Goal: Transaction & Acquisition: Purchase product/service

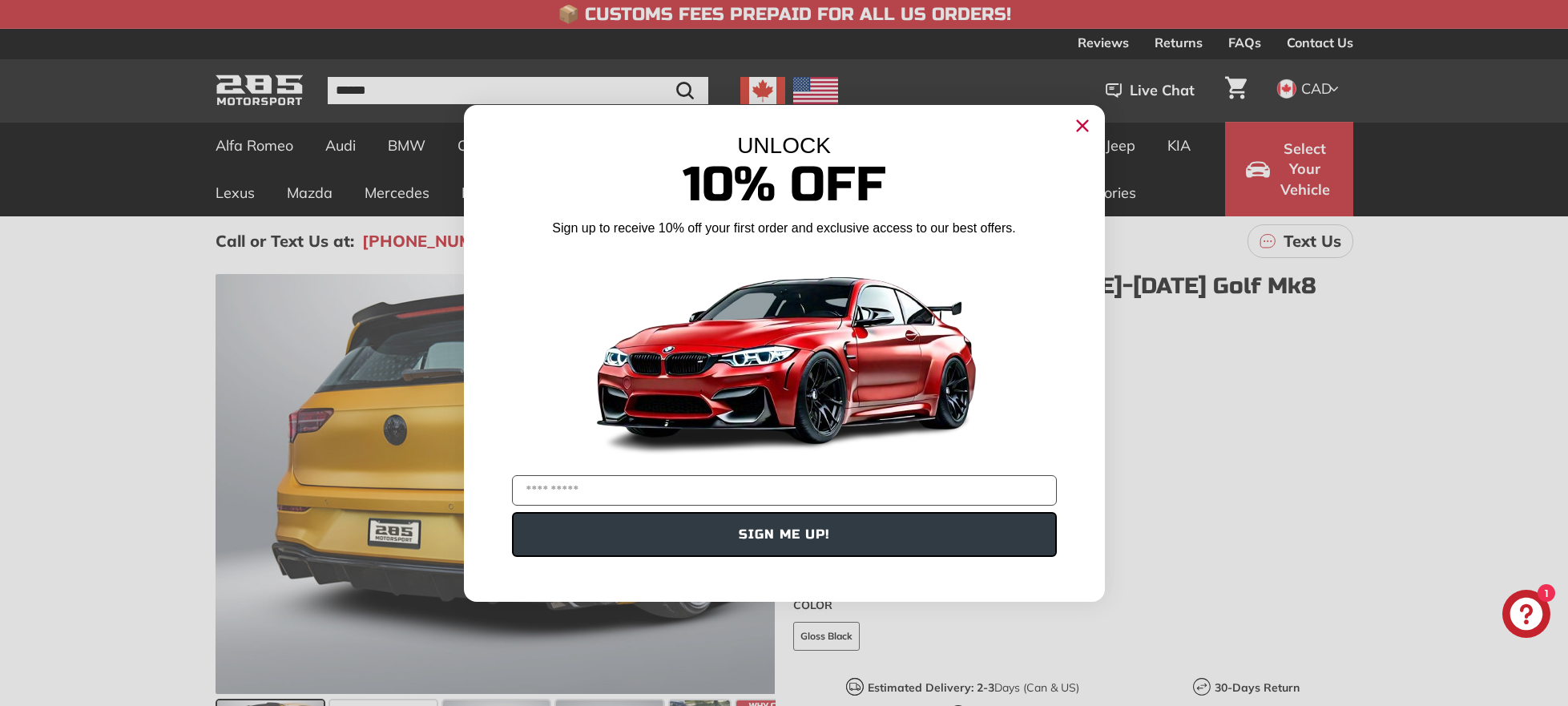
drag, startPoint x: 1078, startPoint y: 120, endPoint x: 1065, endPoint y: 131, distance: 17.0
click at [1078, 120] on circle "Close dialog" at bounding box center [1082, 125] width 24 height 24
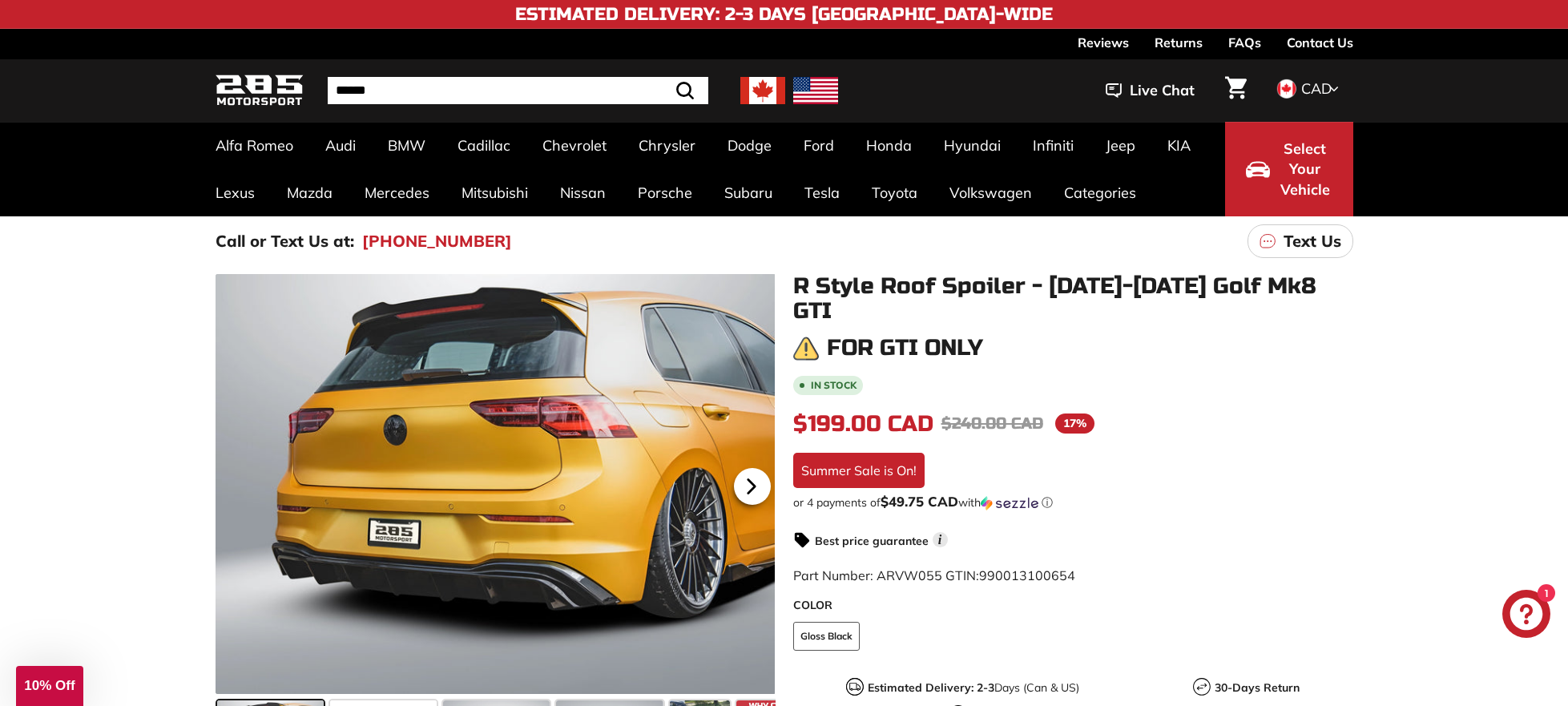
click at [751, 485] on icon at bounding box center [751, 487] width 7 height 13
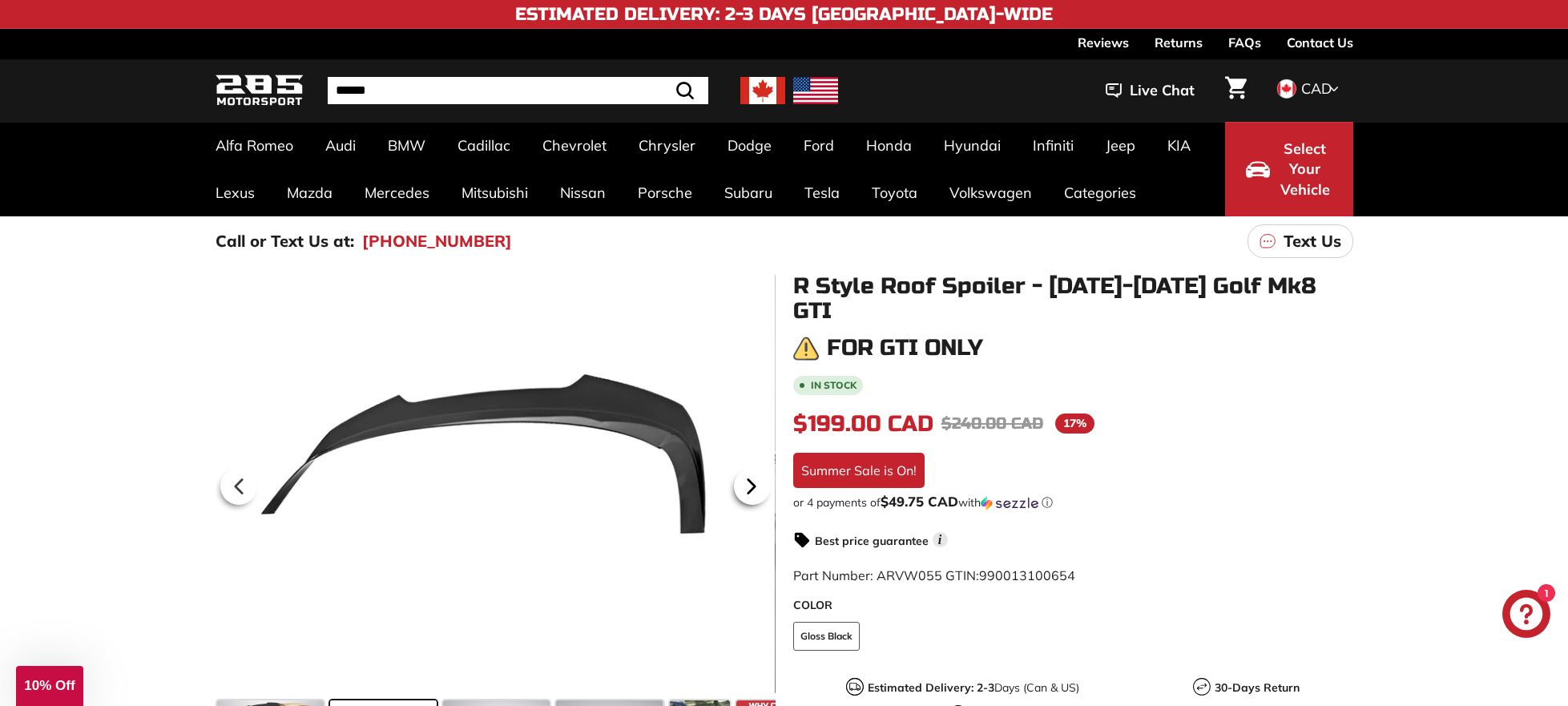
click at [751, 485] on icon at bounding box center [751, 487] width 7 height 13
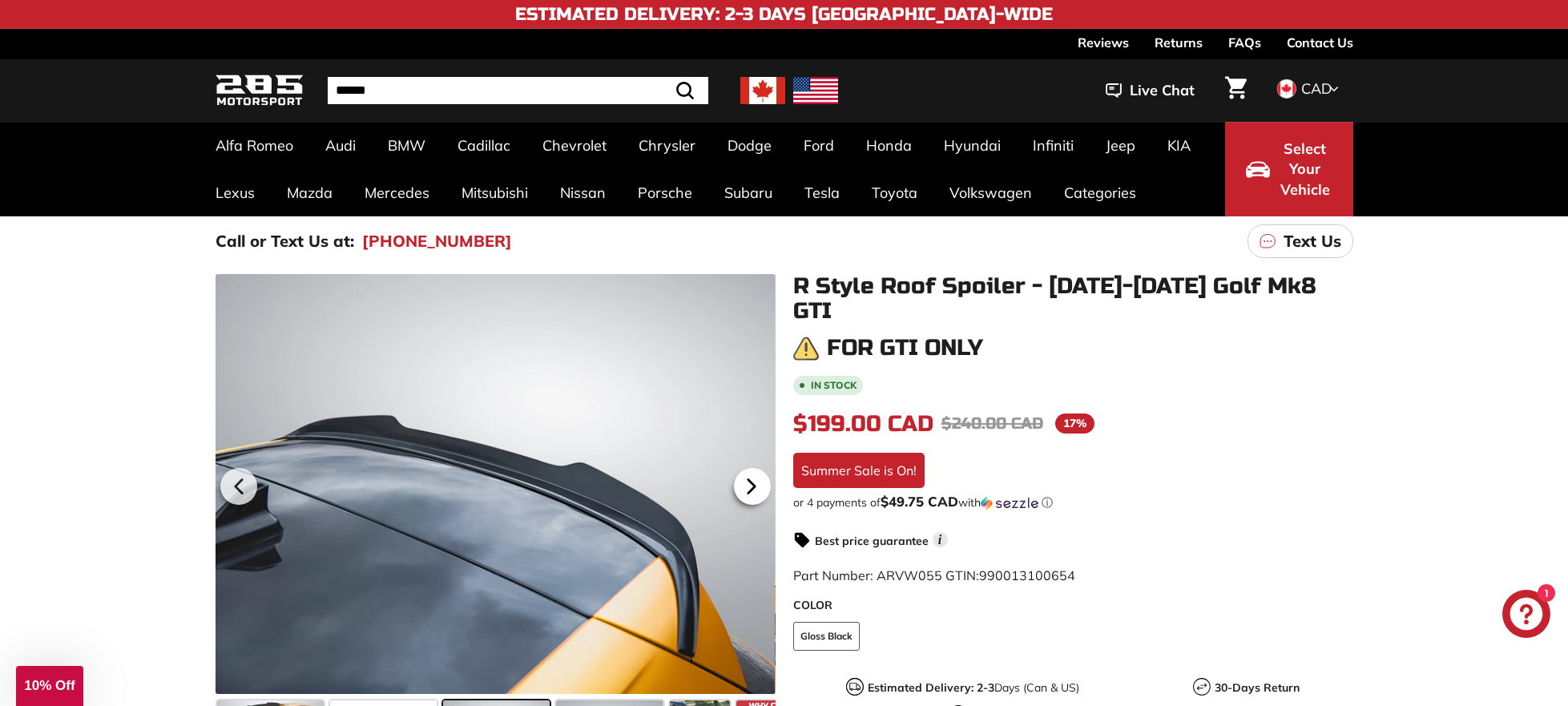
click at [751, 485] on icon at bounding box center [751, 487] width 7 height 13
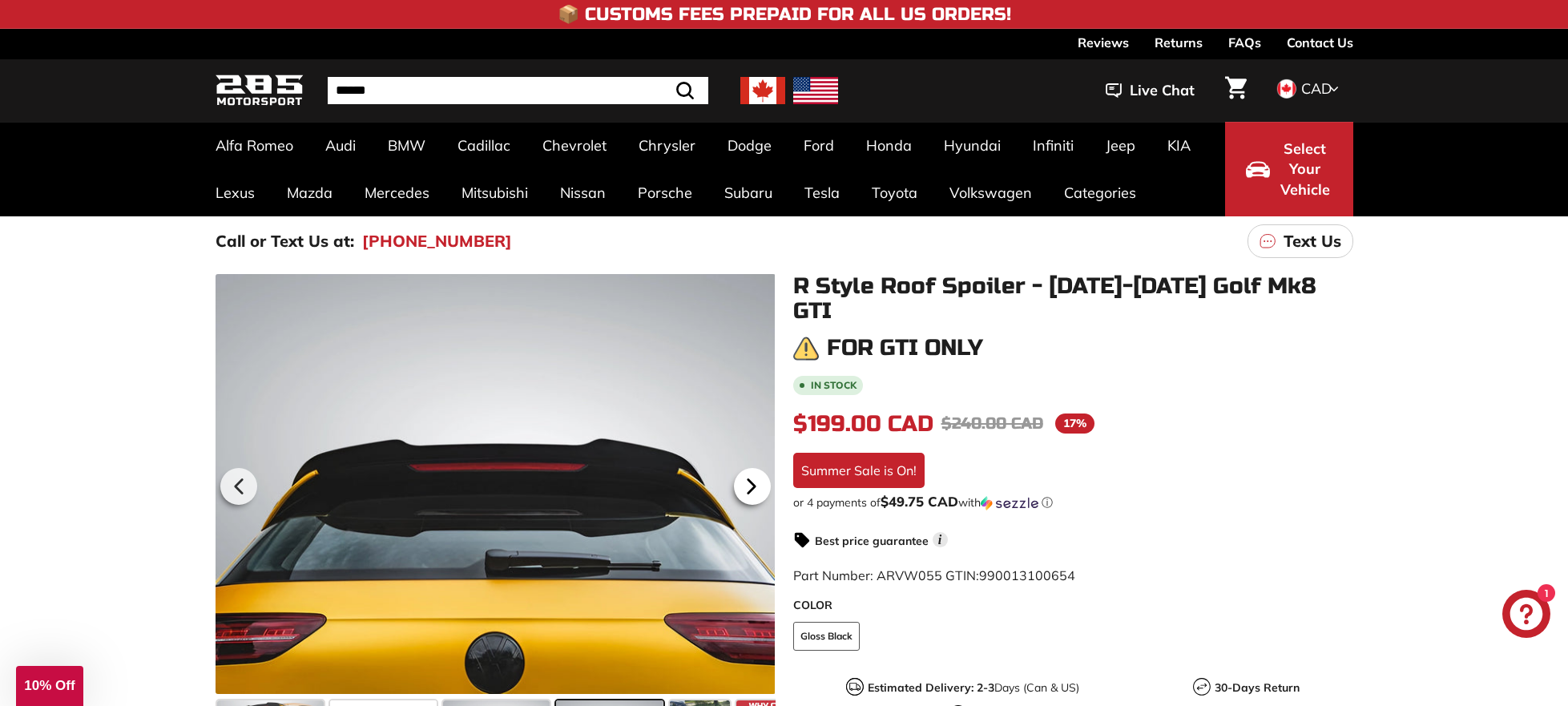
click at [751, 485] on icon at bounding box center [751, 487] width 7 height 13
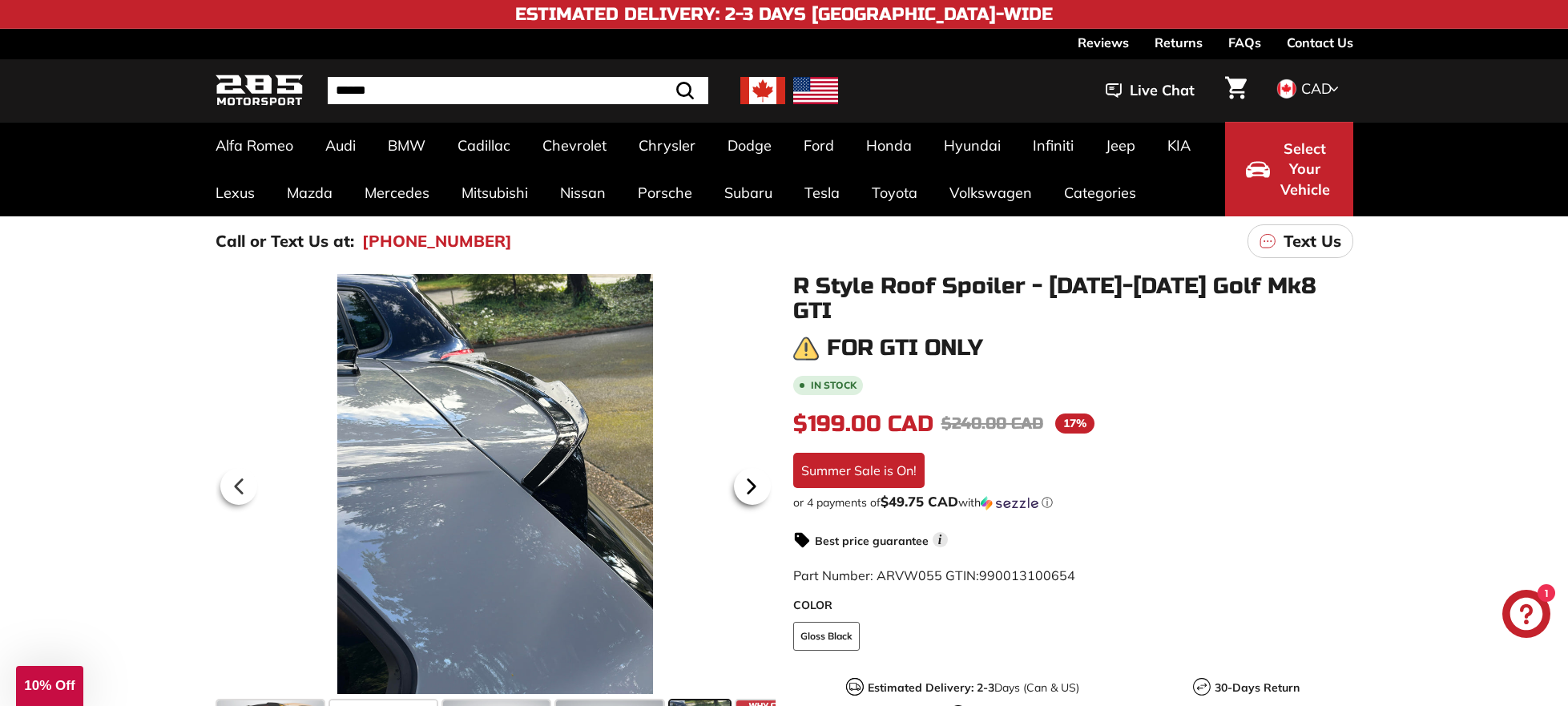
click at [751, 485] on icon at bounding box center [751, 487] width 7 height 13
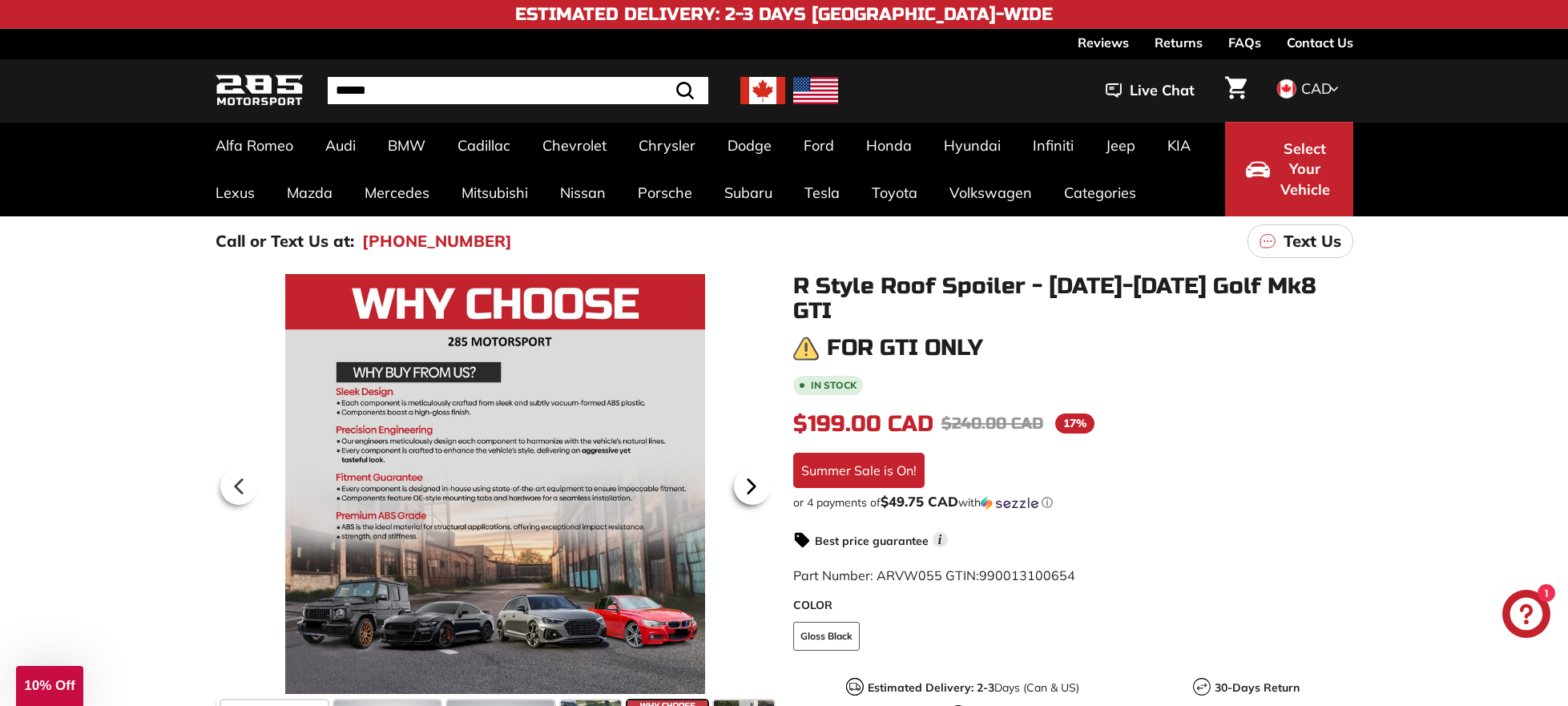
scroll to position [0, 110]
click at [235, 486] on icon at bounding box center [238, 487] width 7 height 13
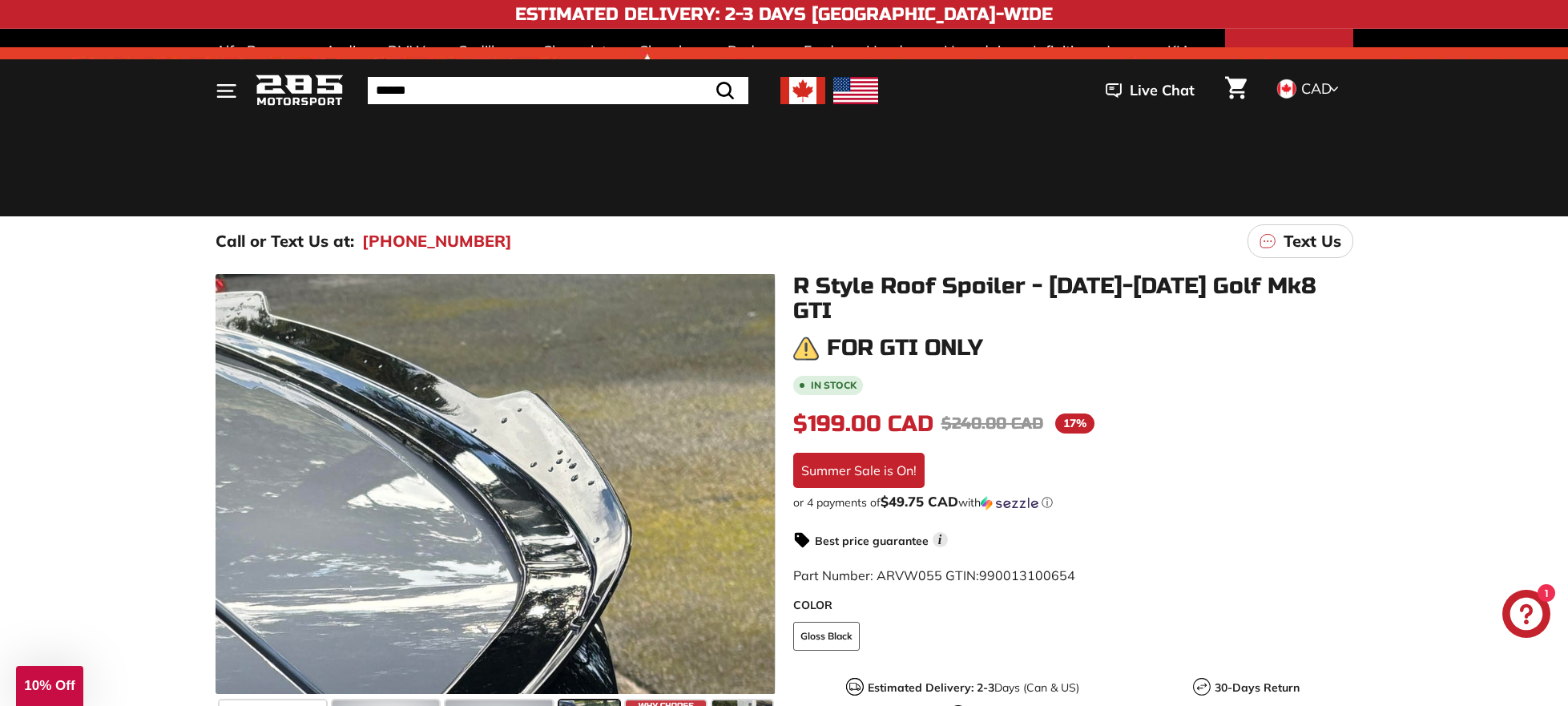
scroll to position [51, 0]
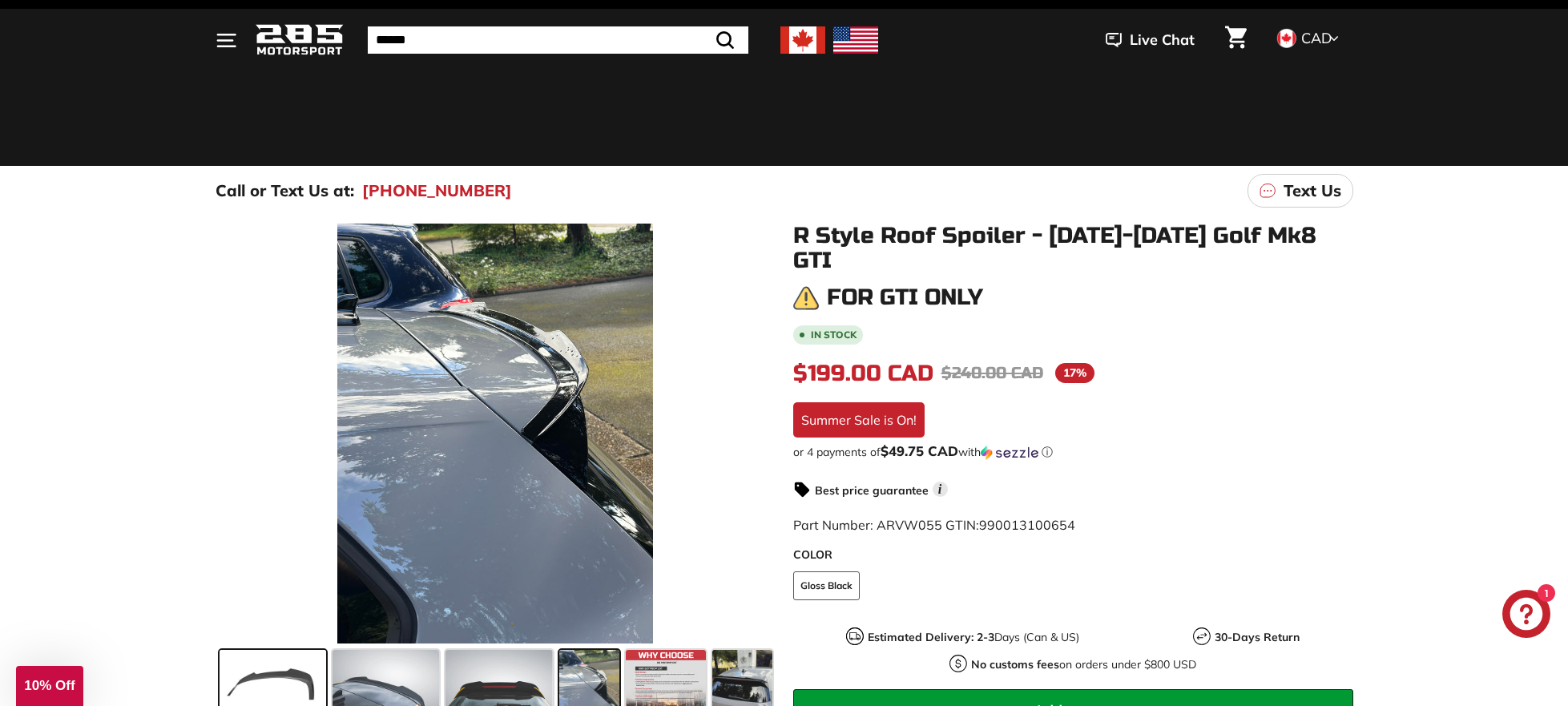
click at [285, 678] on span at bounding box center [272, 689] width 106 height 80
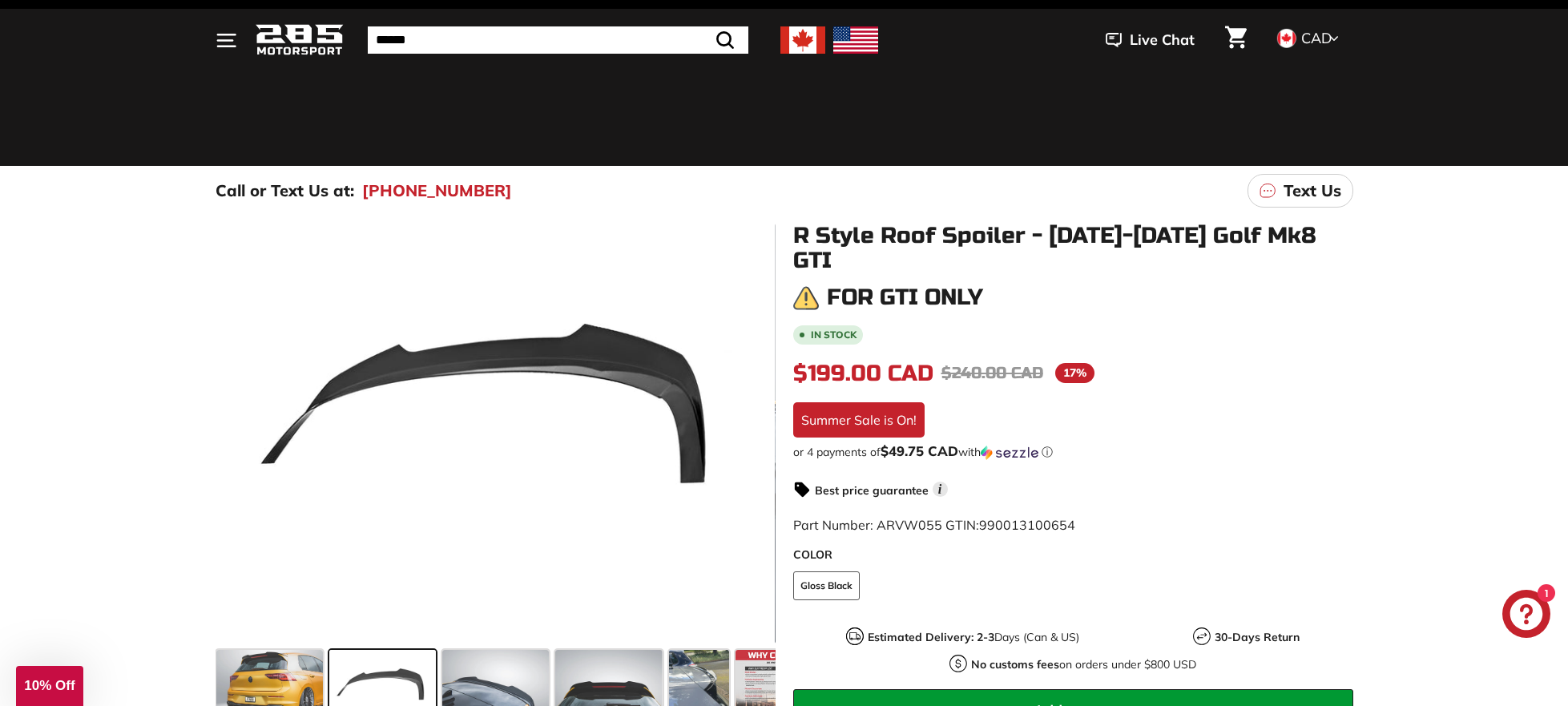
scroll to position [0, 0]
click at [374, 677] on span at bounding box center [383, 689] width 106 height 80
click at [500, 677] on span at bounding box center [496, 689] width 106 height 80
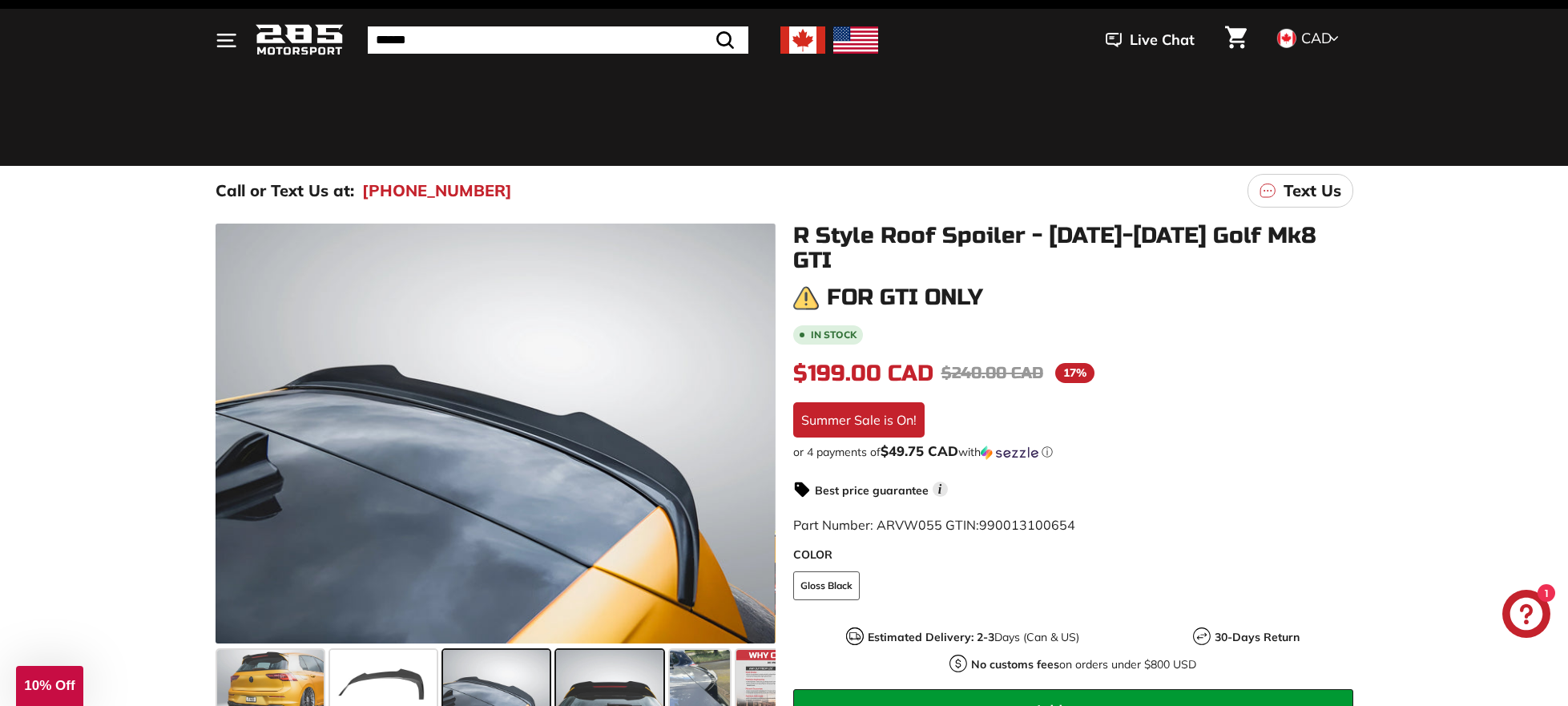
click at [636, 682] on span at bounding box center [609, 689] width 106 height 80
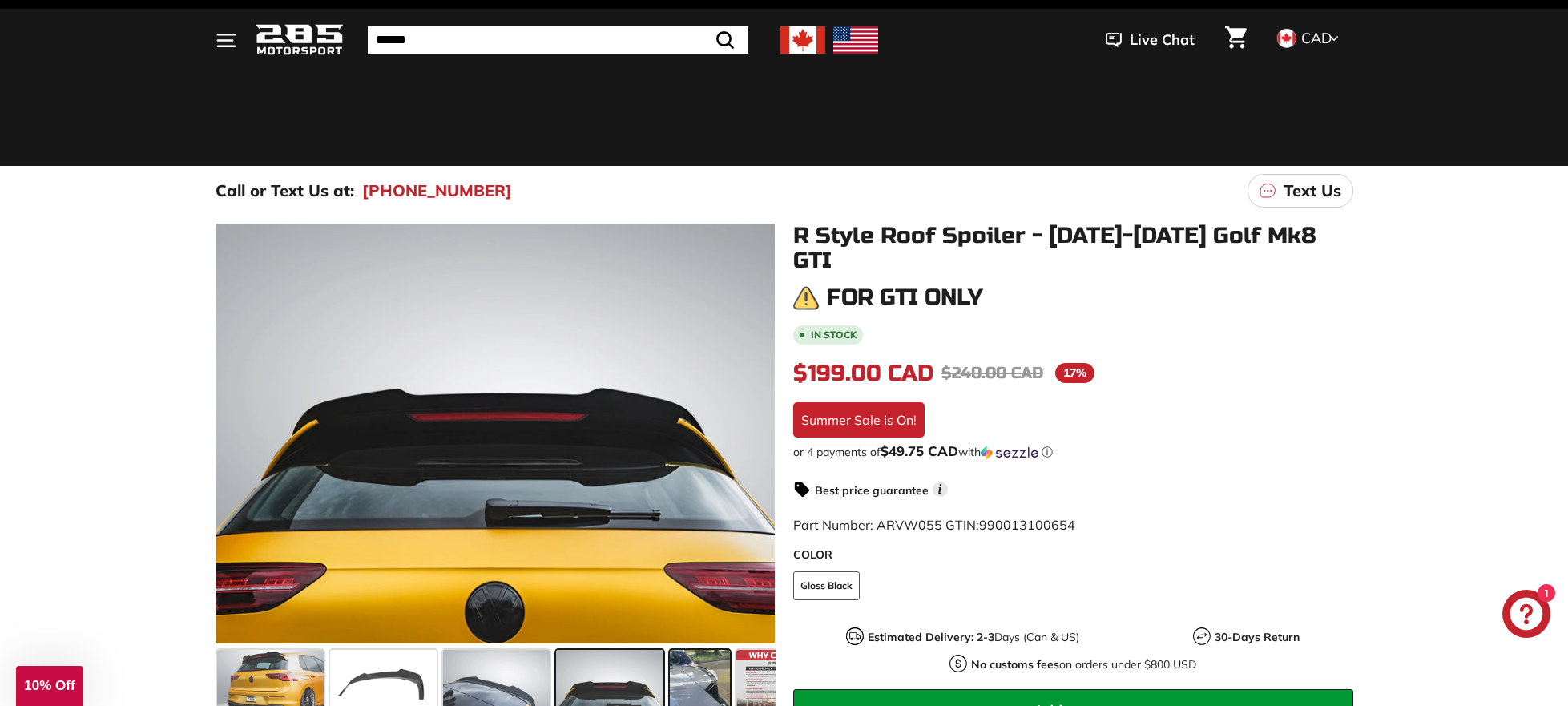
click at [700, 678] on span at bounding box center [700, 689] width 60 height 80
